Goal: Information Seeking & Learning: Check status

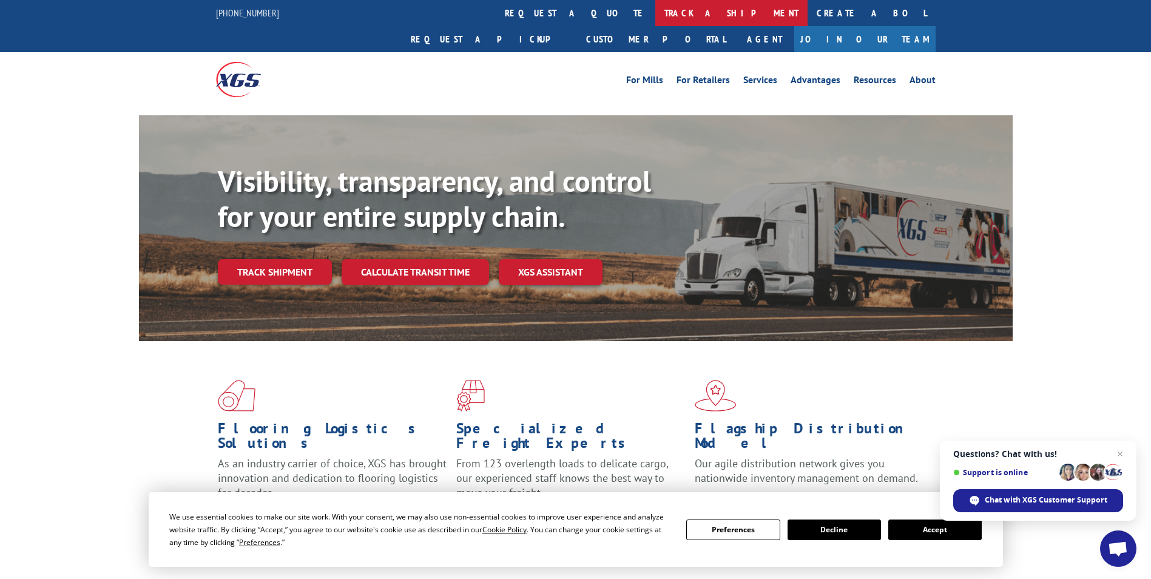
click at [655, 12] on link "track a shipment" at bounding box center [731, 13] width 152 height 26
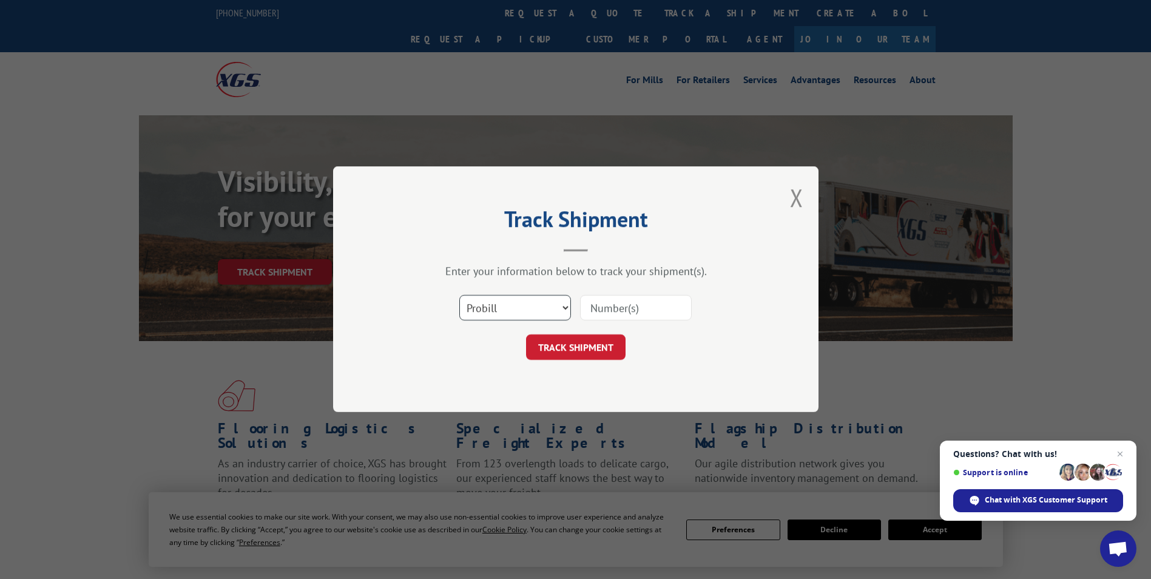
click at [510, 307] on select "Select category... Probill BOL PO" at bounding box center [515, 307] width 112 height 25
select select "bol"
click at [459, 295] on select "Select category... Probill BOL PO" at bounding box center [515, 307] width 112 height 25
click at [615, 312] on input at bounding box center [636, 307] width 112 height 25
paste input "7039521"
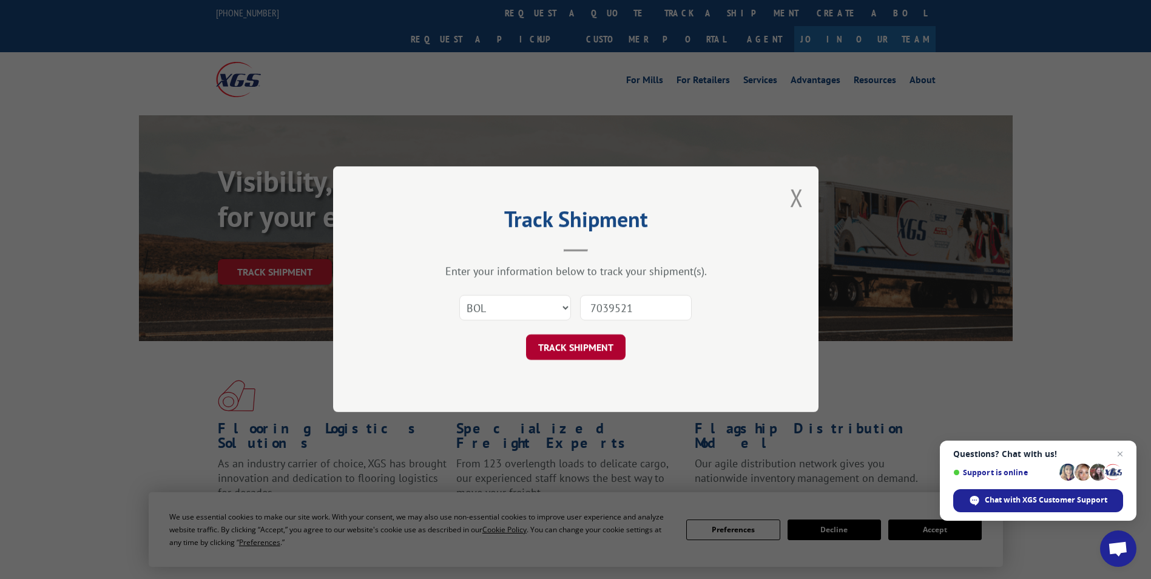
type input "7039521"
click at [587, 339] on button "TRACK SHIPMENT" at bounding box center [575, 347] width 99 height 25
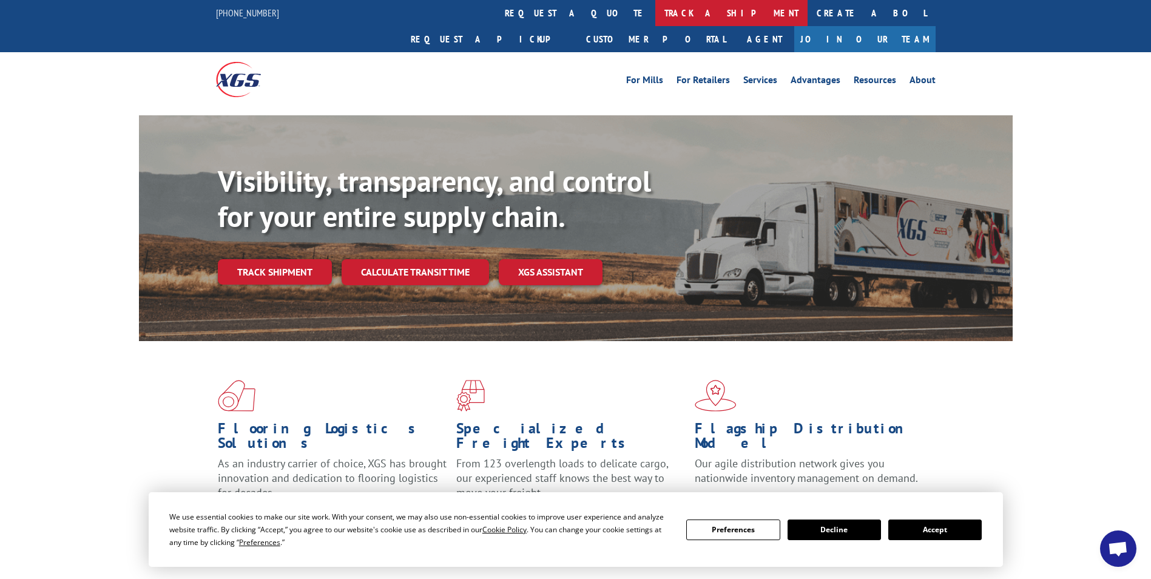
click at [655, 7] on link "track a shipment" at bounding box center [731, 13] width 152 height 26
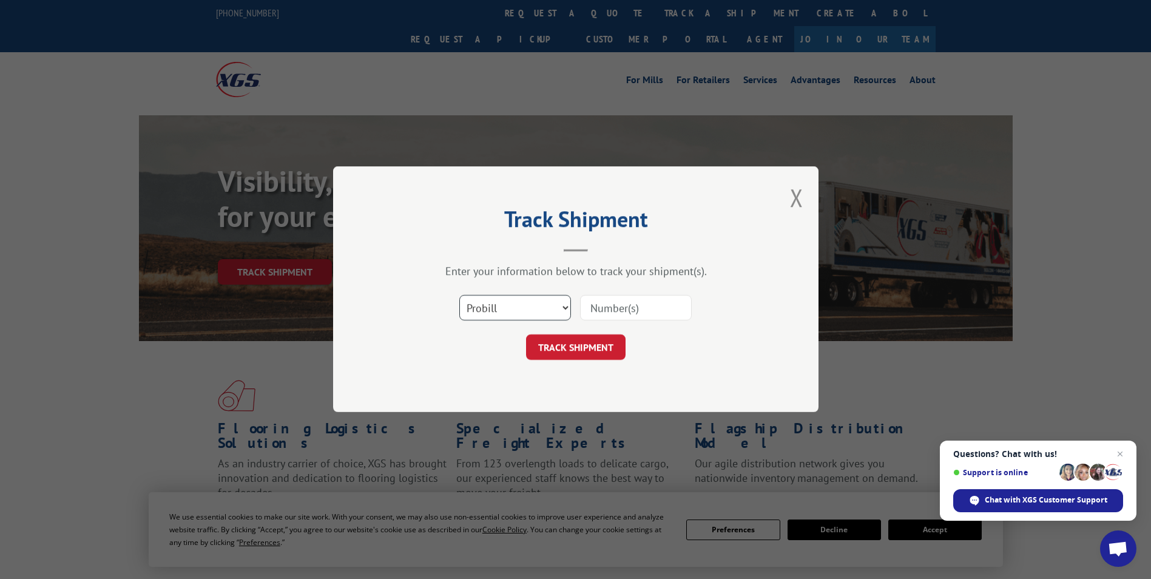
click at [497, 308] on select "Select category... Probill BOL PO" at bounding box center [515, 307] width 112 height 25
select select "bol"
click at [459, 295] on select "Select category... Probill BOL PO" at bounding box center [515, 307] width 112 height 25
click at [625, 312] on input at bounding box center [636, 307] width 112 height 25
paste input "7039521"
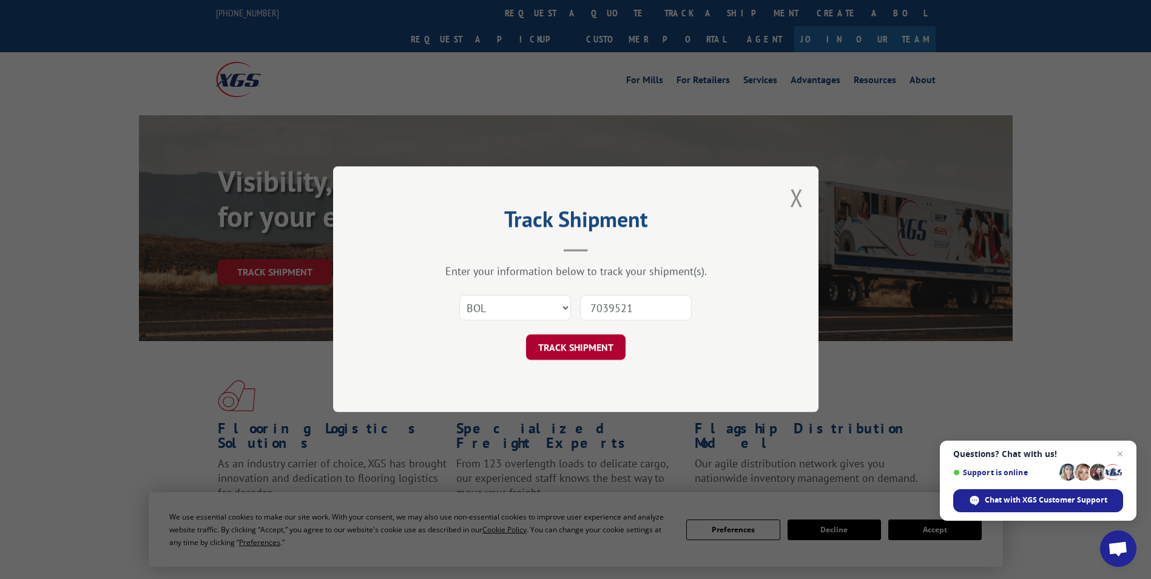
type input "7039521"
click at [587, 349] on button "TRACK SHIPMENT" at bounding box center [575, 347] width 99 height 25
